Goal: Find specific page/section: Find specific page/section

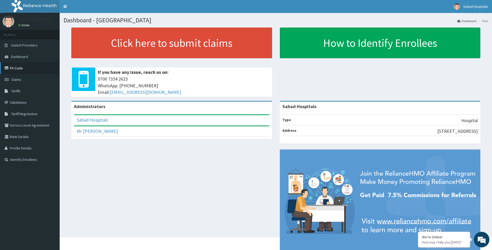
click at [25, 67] on link "PA Code" at bounding box center [30, 67] width 60 height 11
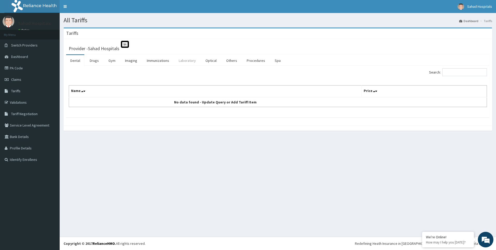
click at [195, 64] on link "Laboratory" at bounding box center [187, 60] width 25 height 11
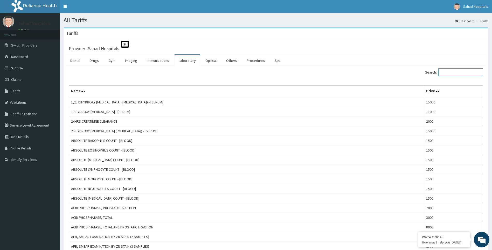
click at [455, 73] on input "Search:" at bounding box center [461, 72] width 45 height 8
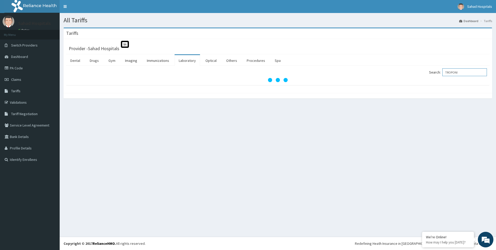
type input "TROPONI"
